Goal: Information Seeking & Learning: Learn about a topic

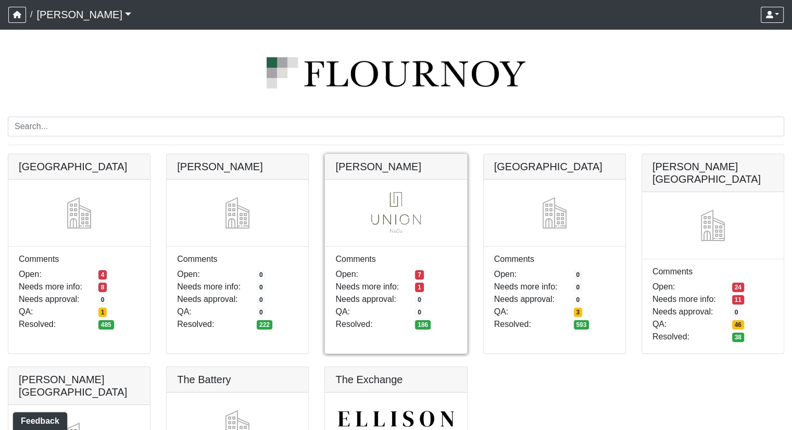
click at [371, 154] on link at bounding box center [396, 154] width 142 height 0
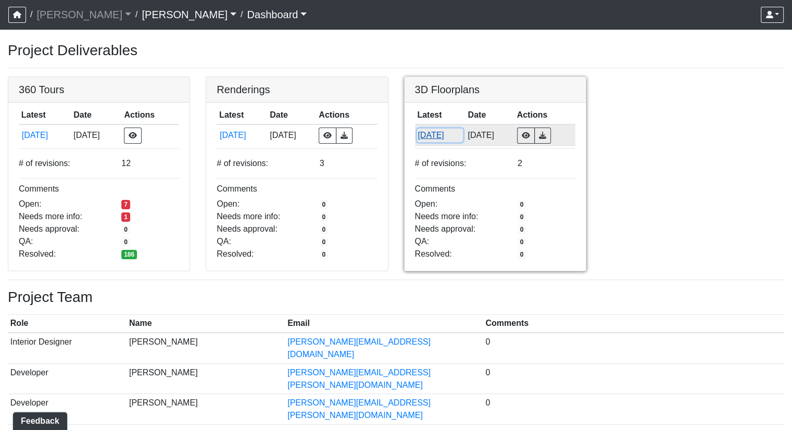
click at [429, 134] on button "[DATE]" at bounding box center [440, 136] width 46 height 14
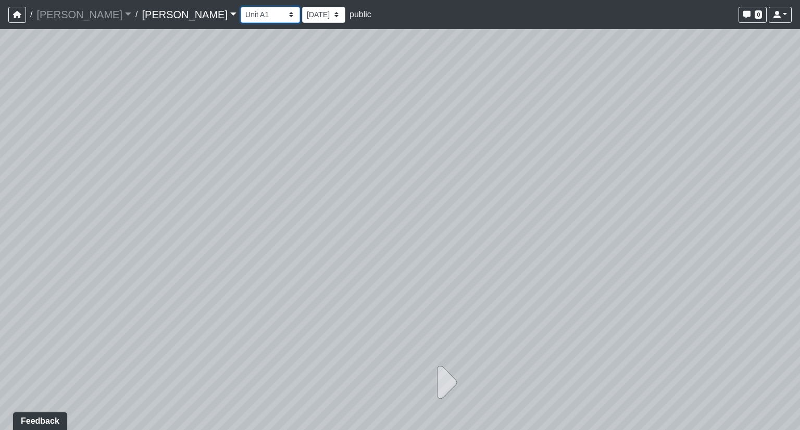
click at [241, 19] on select "Unit A1 Unit A2 Unit A3 Unit A3-A Unit A4 Unit A6 Unit B1 Unit B2 Unit B4 Unit …" at bounding box center [270, 15] width 59 height 16
